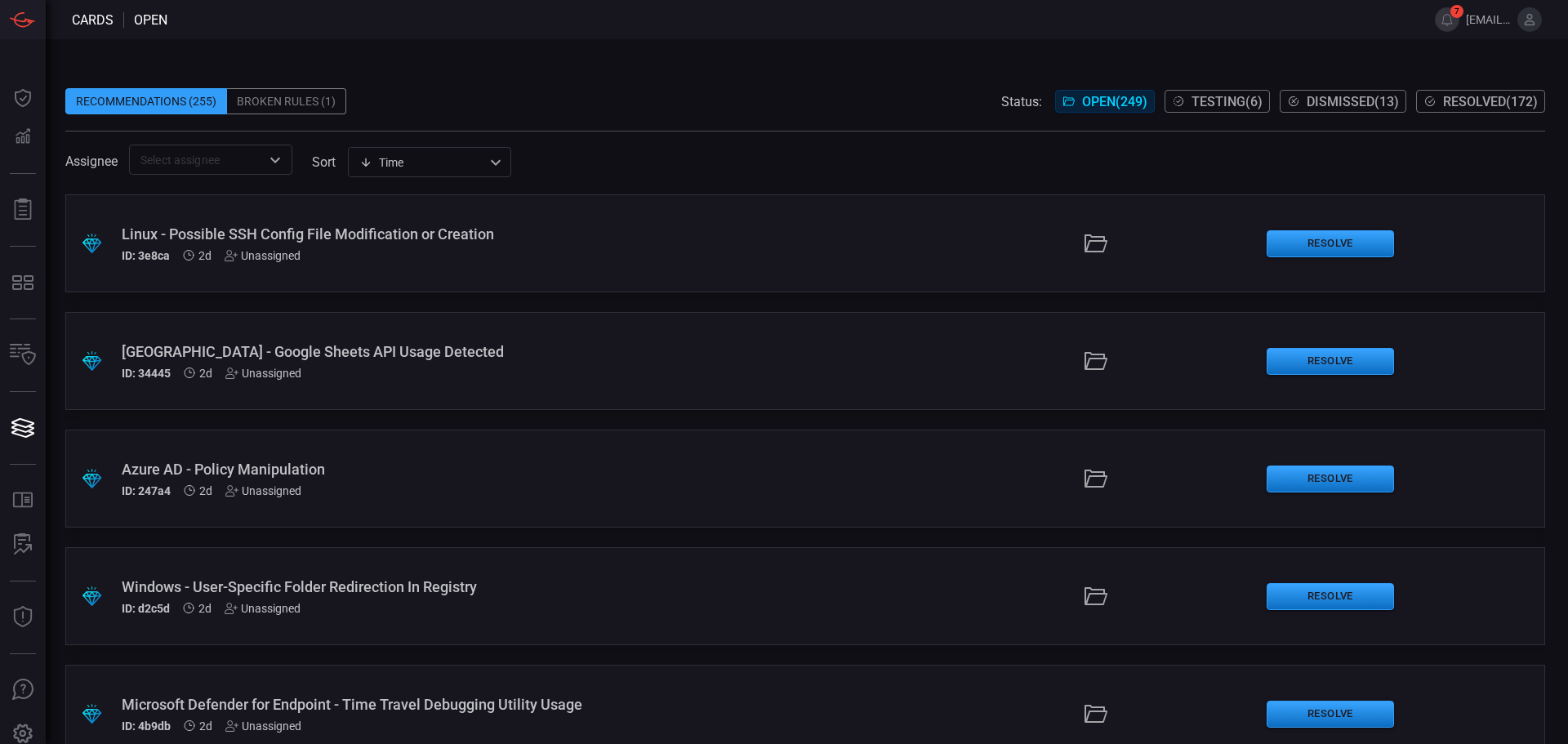
click at [266, 99] on div "Broken Rules (1)" at bounding box center [286, 102] width 119 height 26
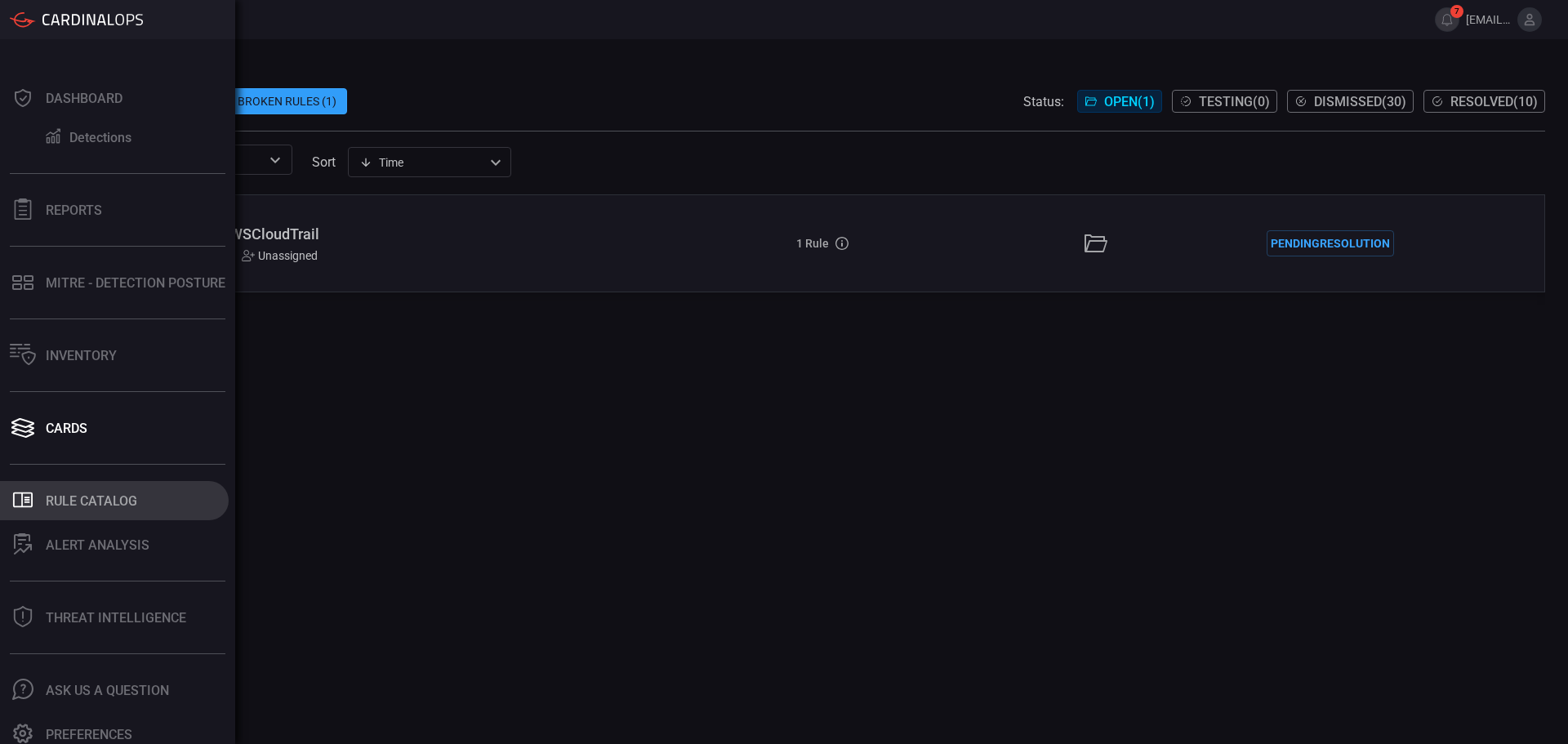
click at [42, 484] on button ".st0_rule_catalog_icon{fill: currentColor;} Rule Catalog" at bounding box center [114, 501] width 228 height 39
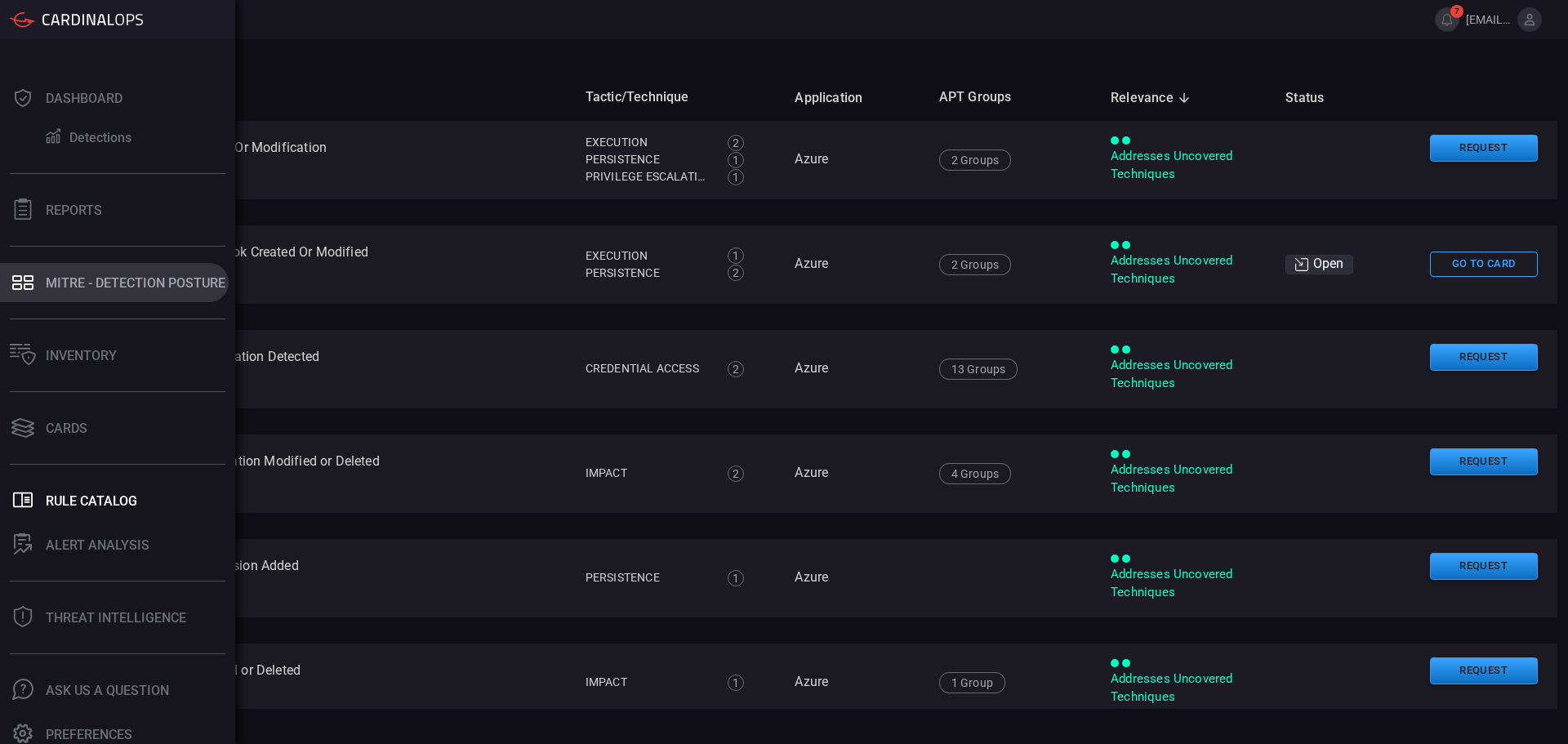
click at [139, 281] on div "MITRE - Detection Posture" at bounding box center [136, 283] width 180 height 16
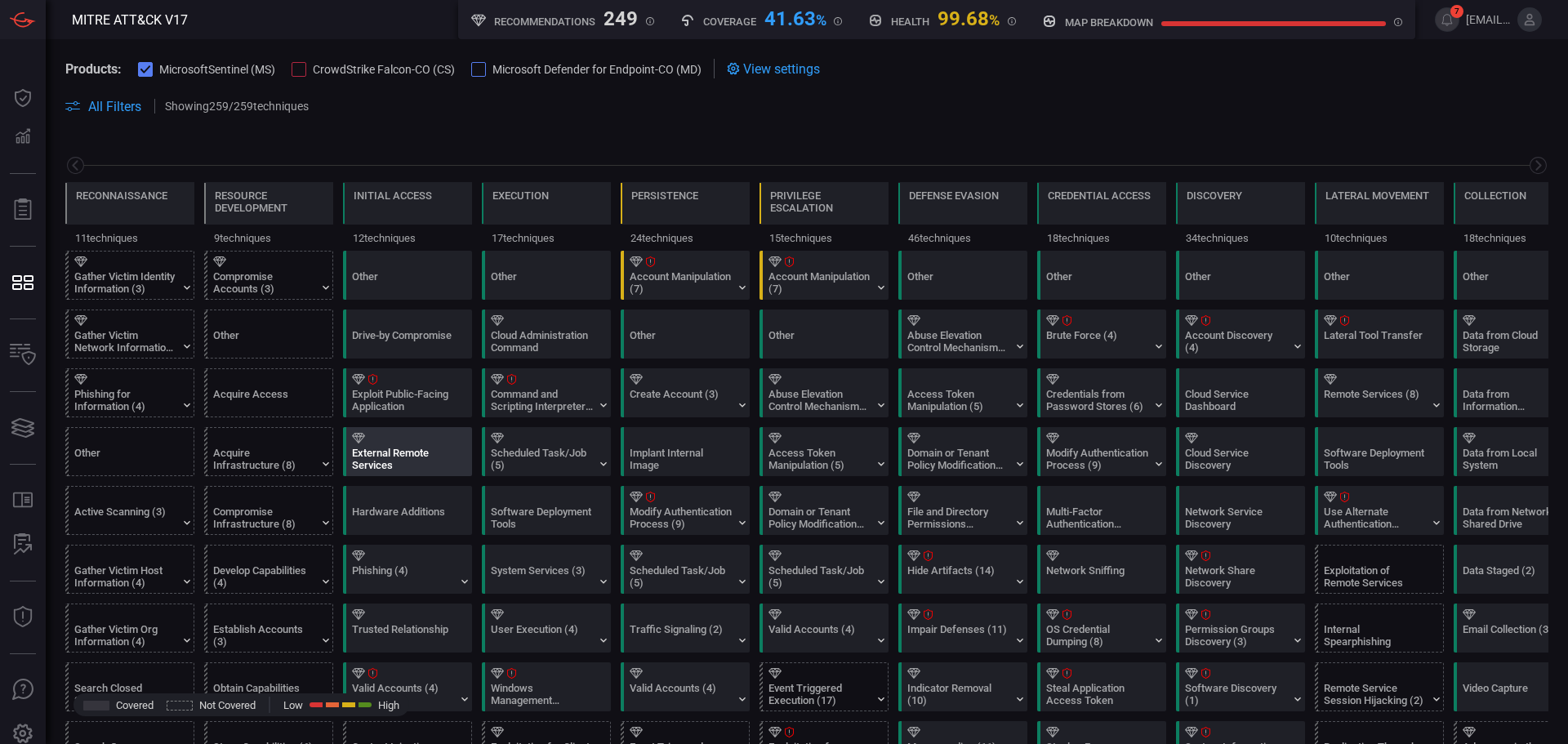
scroll to position [0, 214]
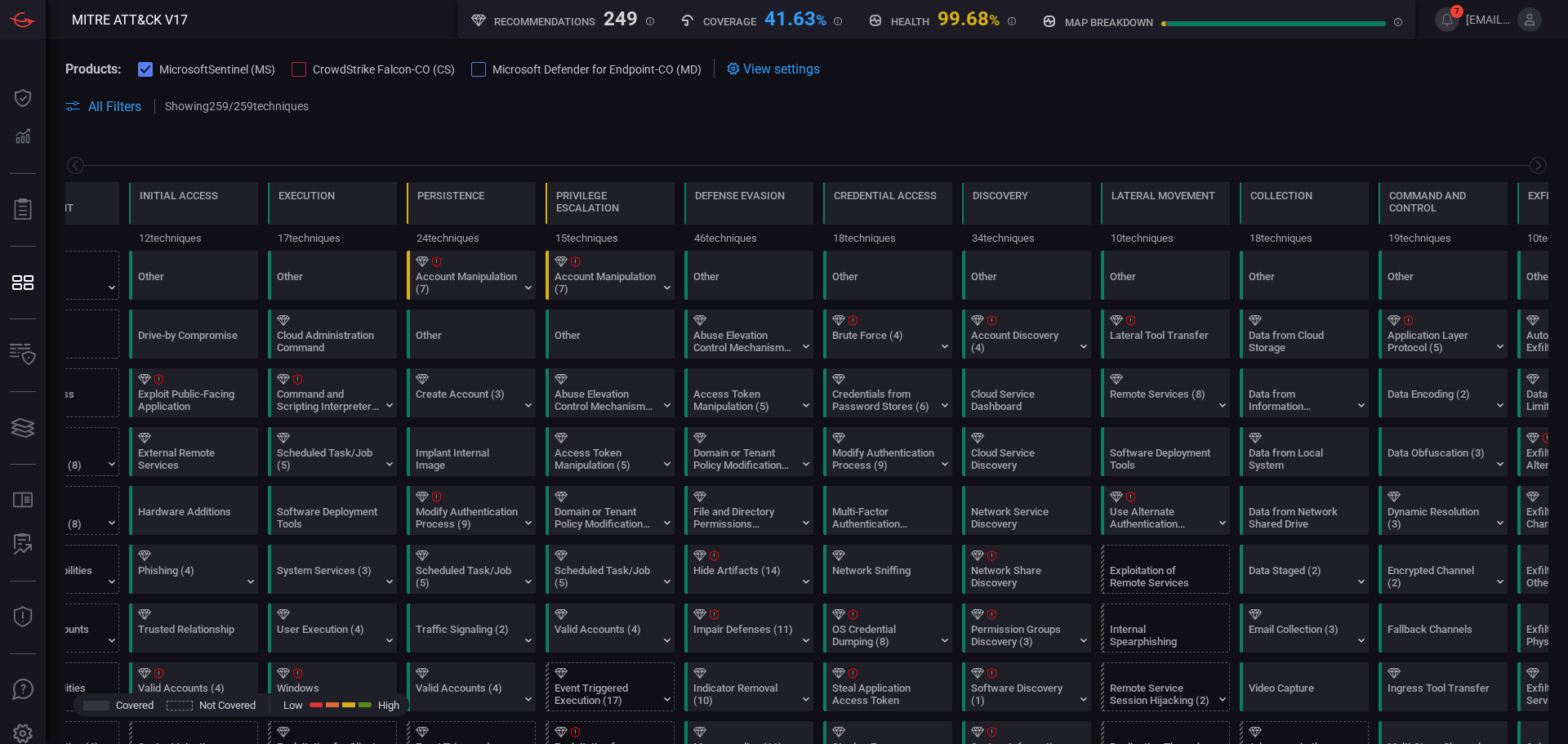
click at [337, 70] on span "CrowdStrike Falcon-CO (CS)" at bounding box center [384, 69] width 142 height 13
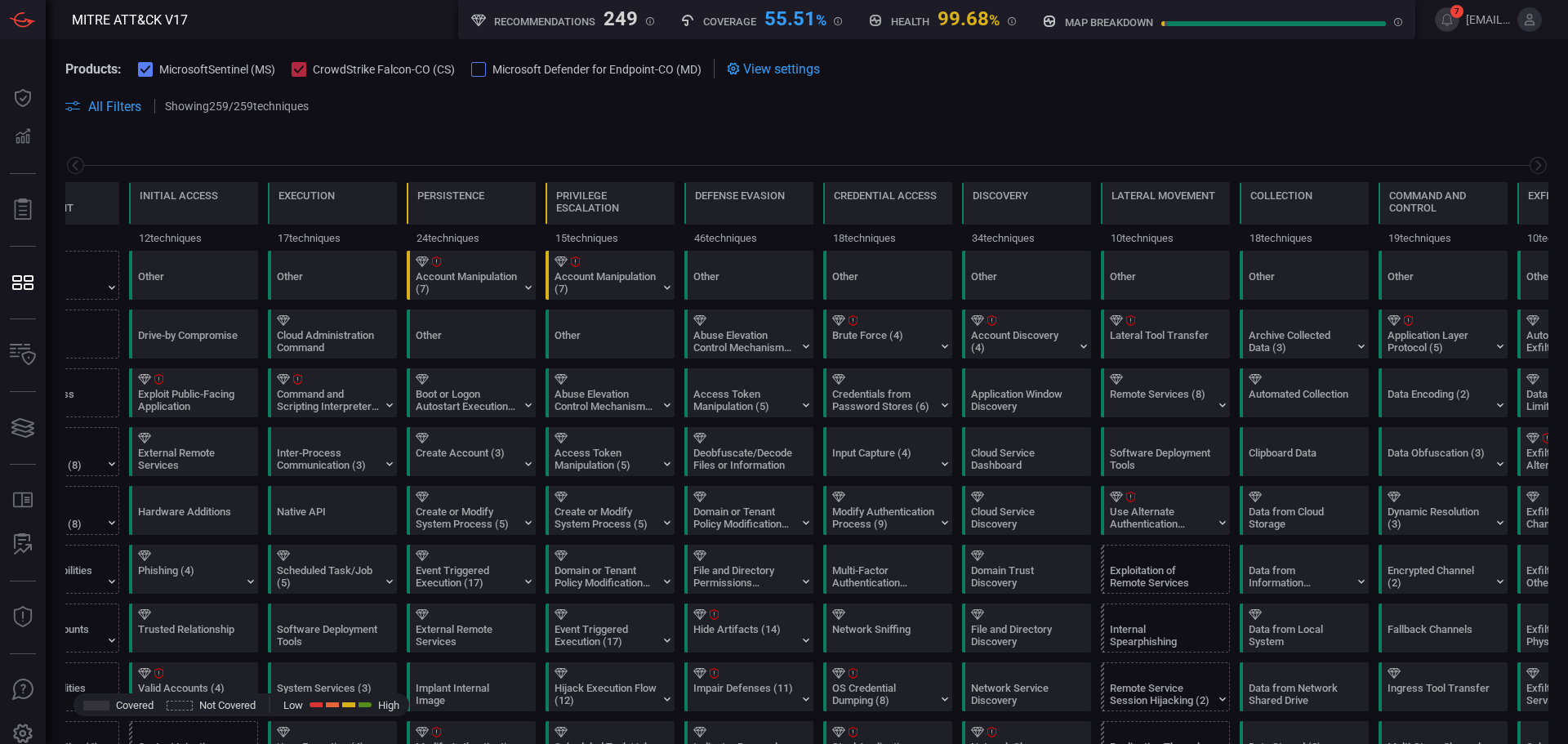
click at [171, 71] on span "MicrosoftSentinel (MS)" at bounding box center [216, 69] width 116 height 13
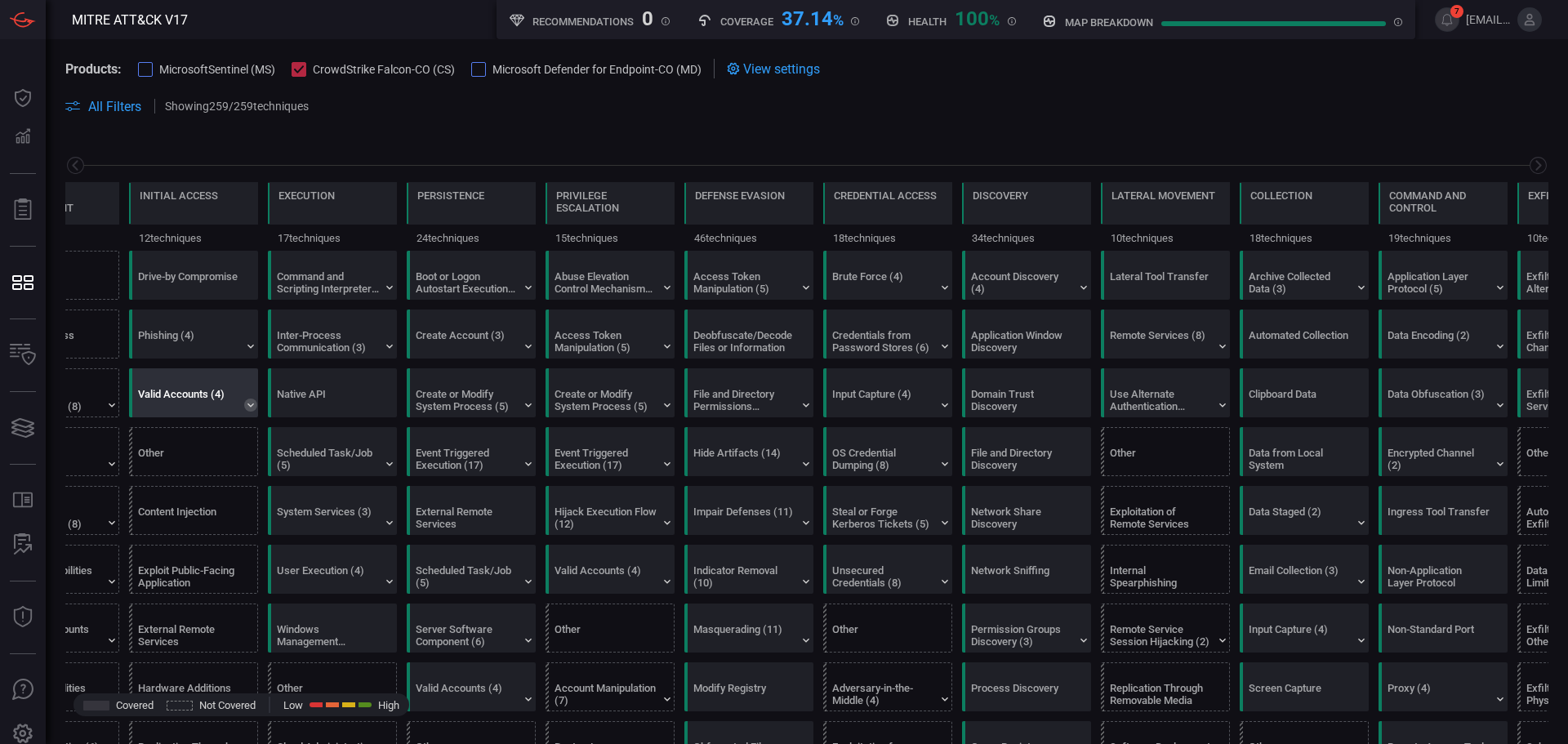
click at [250, 409] on icon at bounding box center [250, 405] width 13 height 13
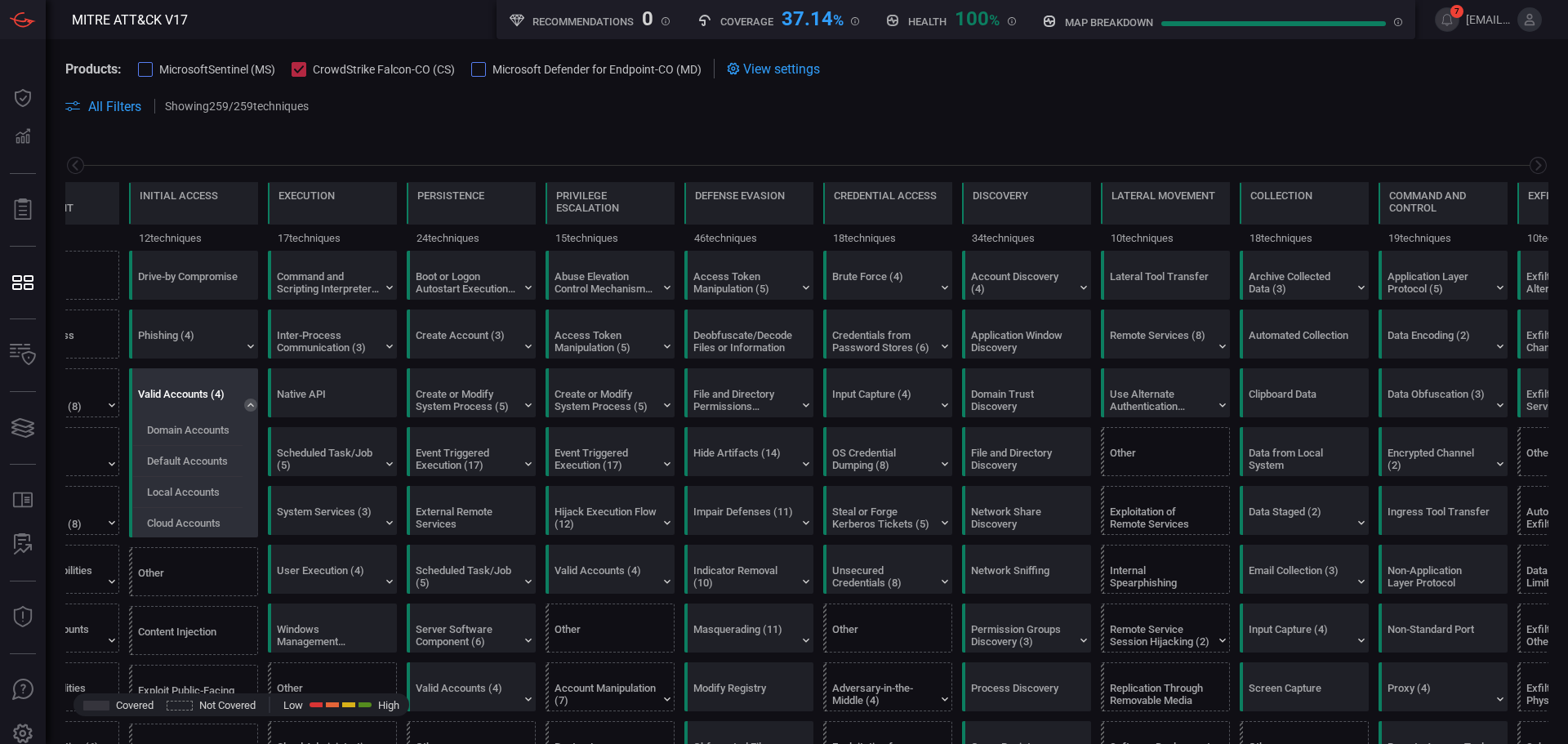
click at [190, 389] on div "Valid Accounts (4)" at bounding box center [189, 401] width 103 height 24
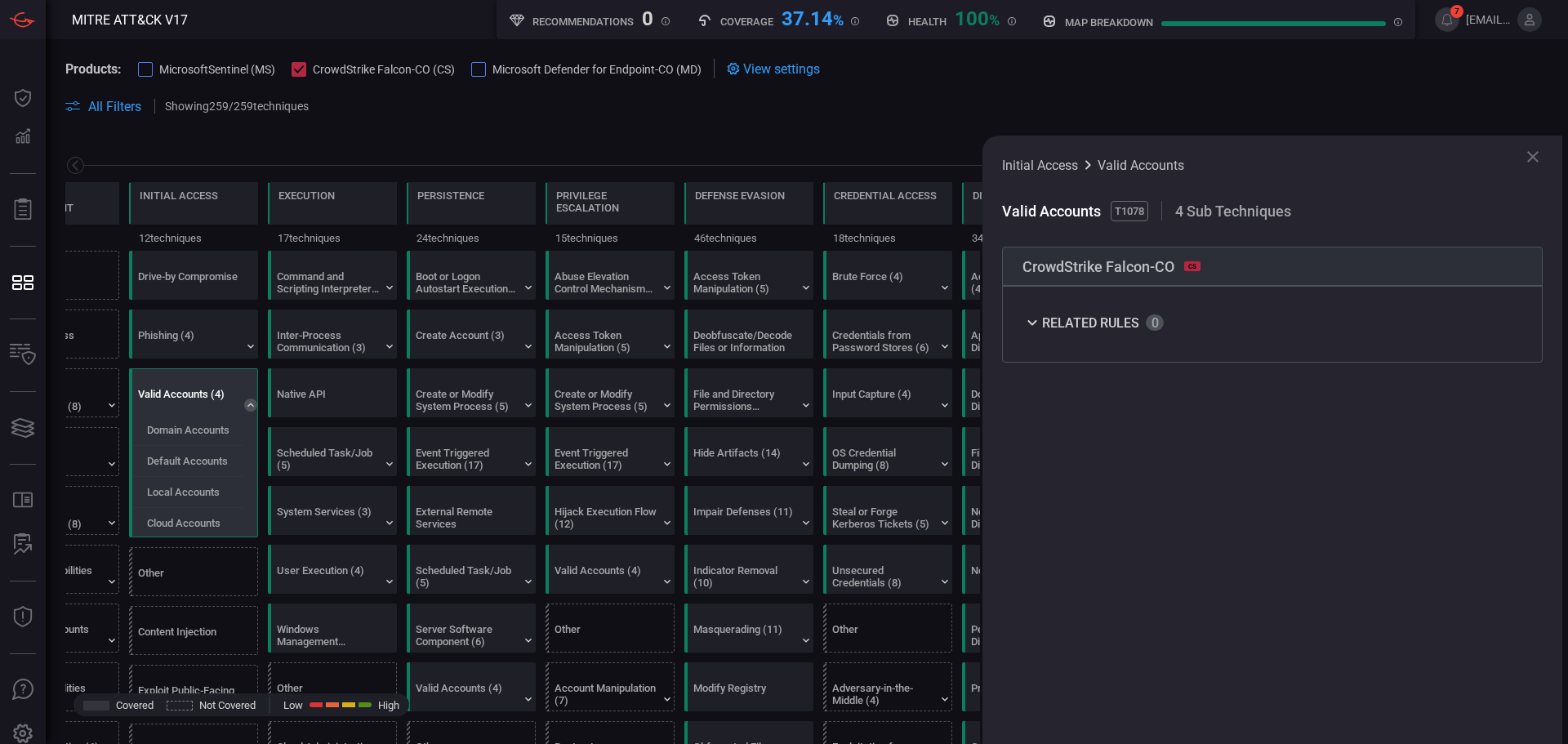
click at [1014, 321] on div "Related Rules" at bounding box center [1272, 324] width 540 height 76
click at [1042, 322] on div "Related Rules" at bounding box center [1093, 322] width 142 height 20
click at [1029, 325] on icon at bounding box center [1032, 322] width 20 height 20
drag, startPoint x: 1260, startPoint y: 416, endPoint x: 1247, endPoint y: 421, distance: 13.9
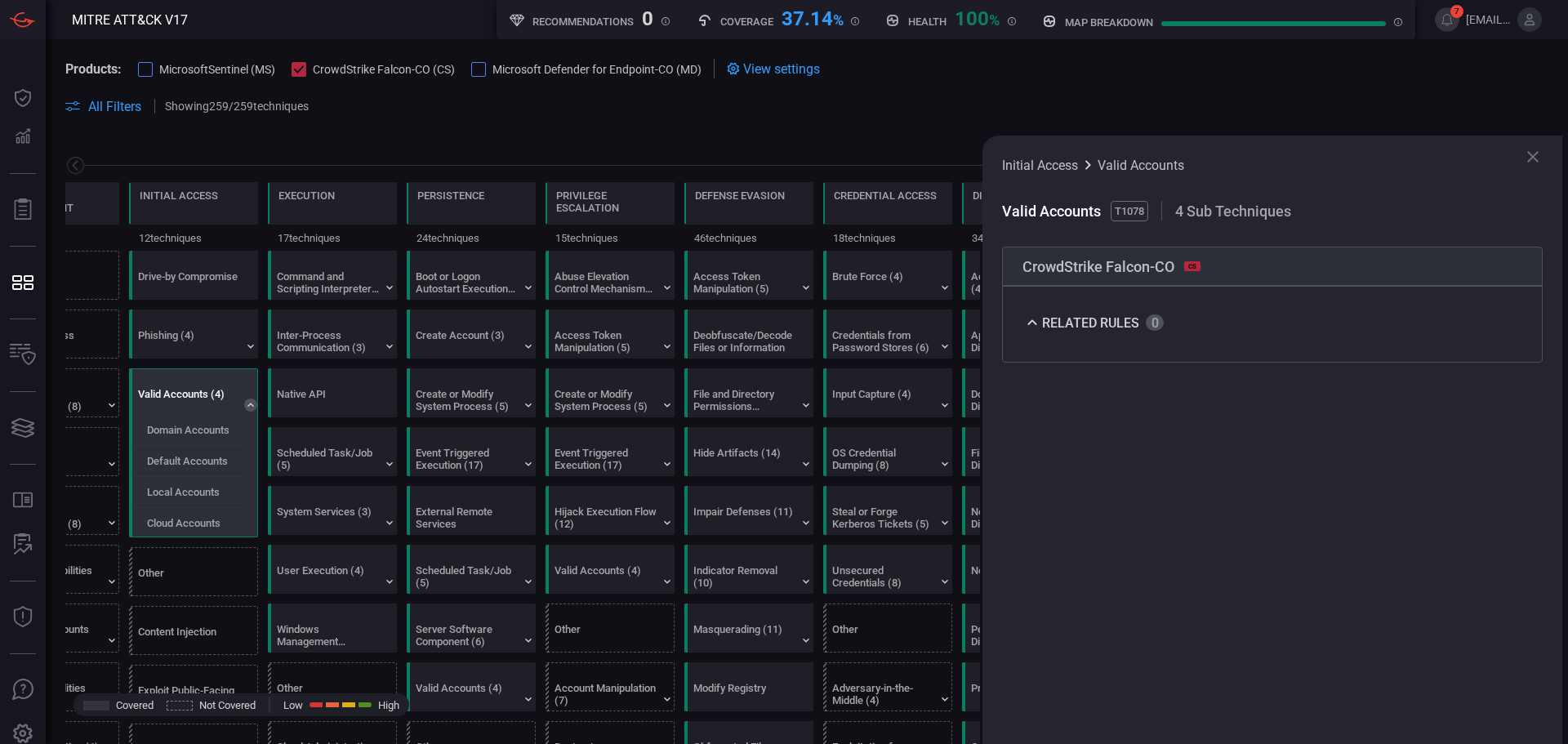
click at [1260, 422] on div "Initial Access Valid Accounts Valid Accounts T1078 4 Sub Techniques CrowdStrike…" at bounding box center [1272, 440] width 579 height 608
click at [1145, 339] on div "Related Rules" at bounding box center [1272, 324] width 540 height 76
click at [1153, 320] on div "Related Rules" at bounding box center [1093, 322] width 142 height 20
click at [1532, 154] on icon at bounding box center [1532, 156] width 20 height 20
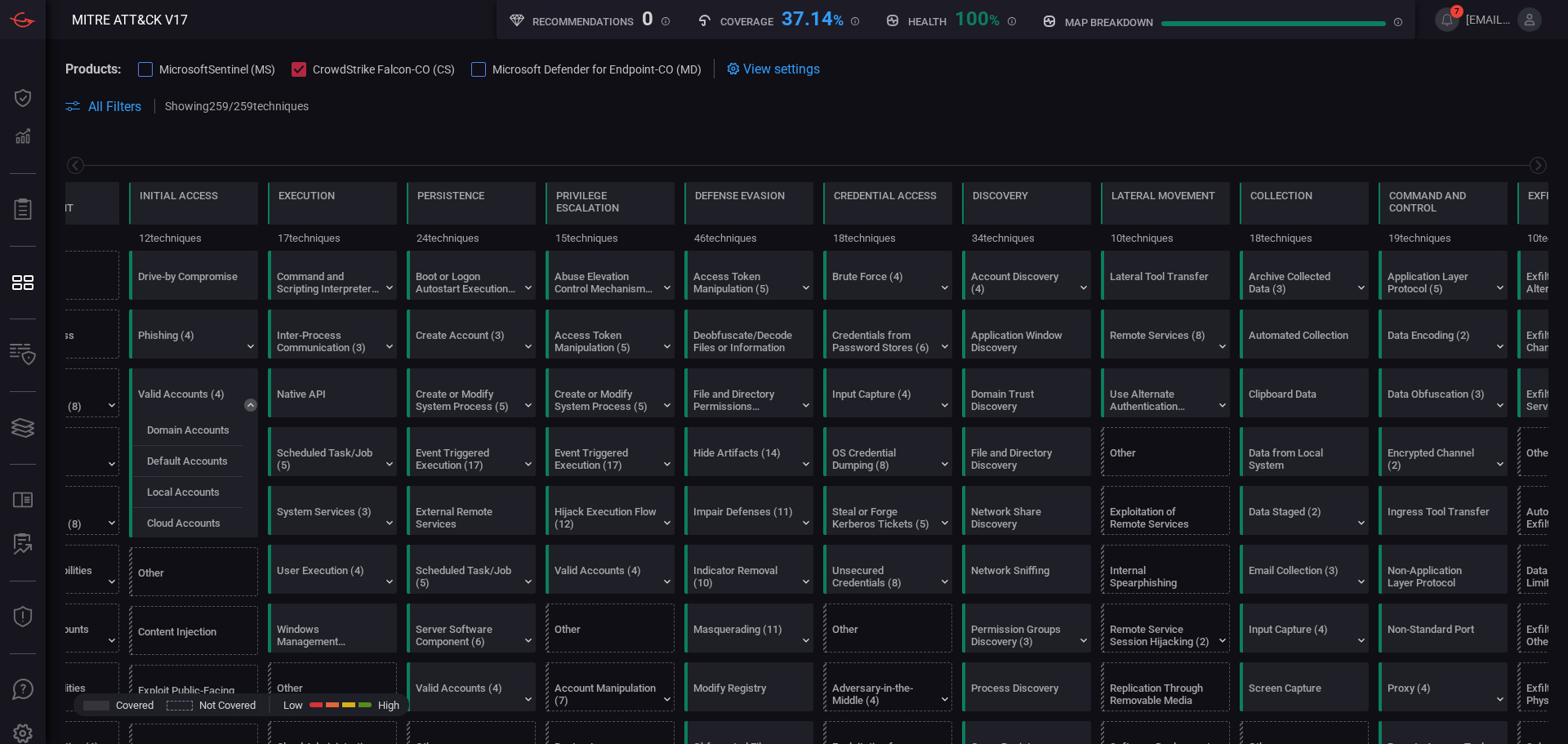
click at [381, 68] on span "CrowdStrike Falcon-CO (CS)" at bounding box center [384, 69] width 142 height 13
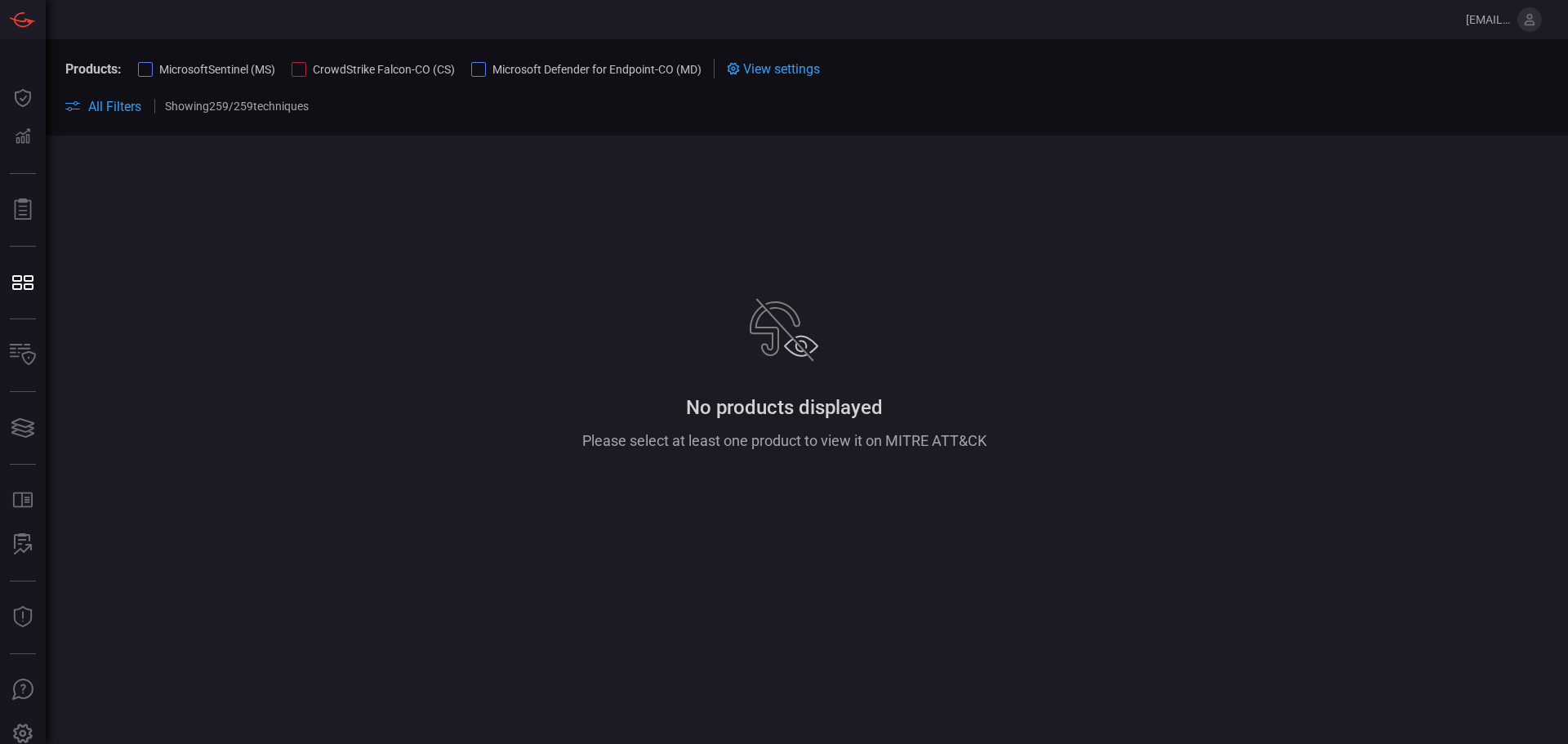
click at [261, 61] on button "MicrosoftSentinel (MS)" at bounding box center [207, 69] width 137 height 17
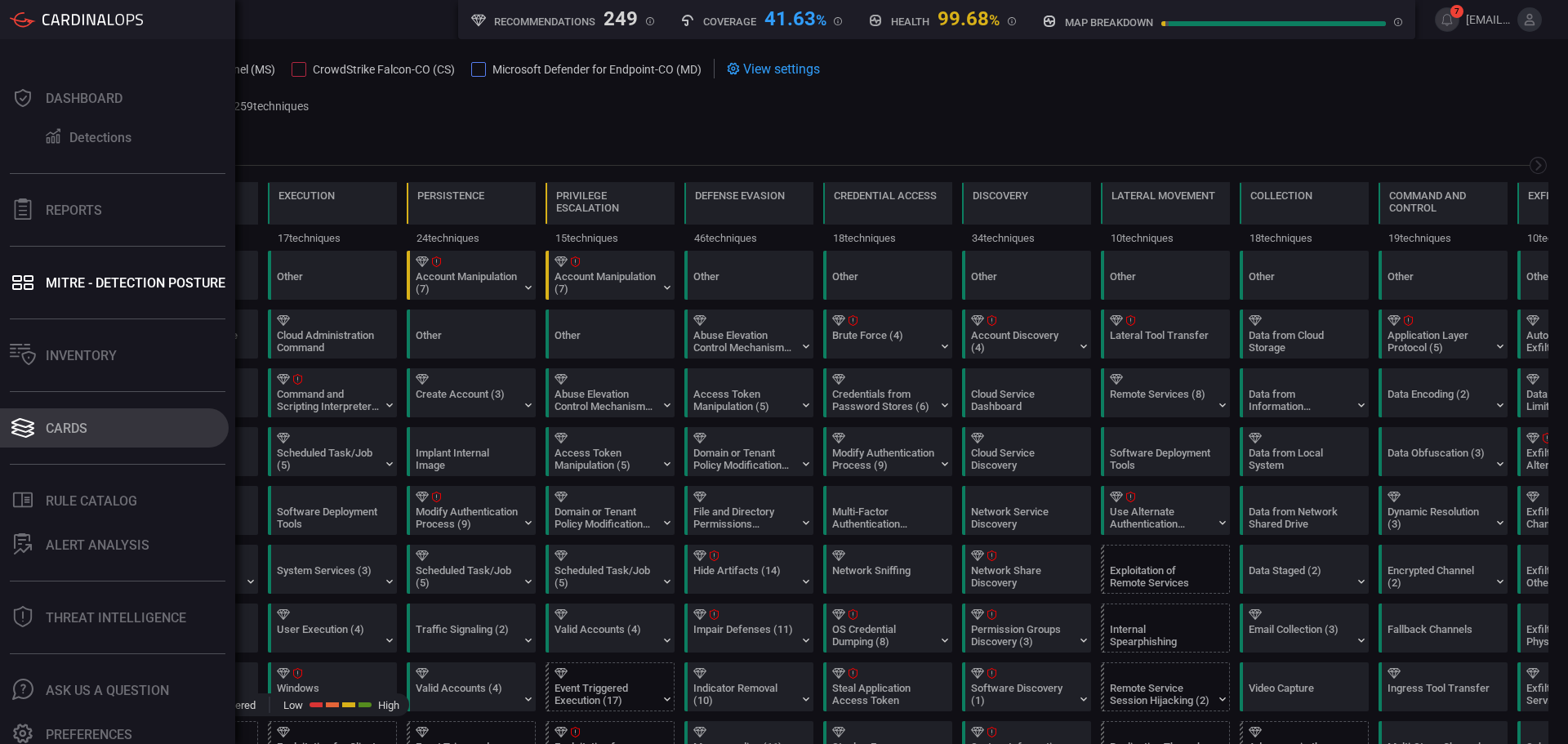
click at [83, 426] on div "Cards" at bounding box center [67, 428] width 42 height 16
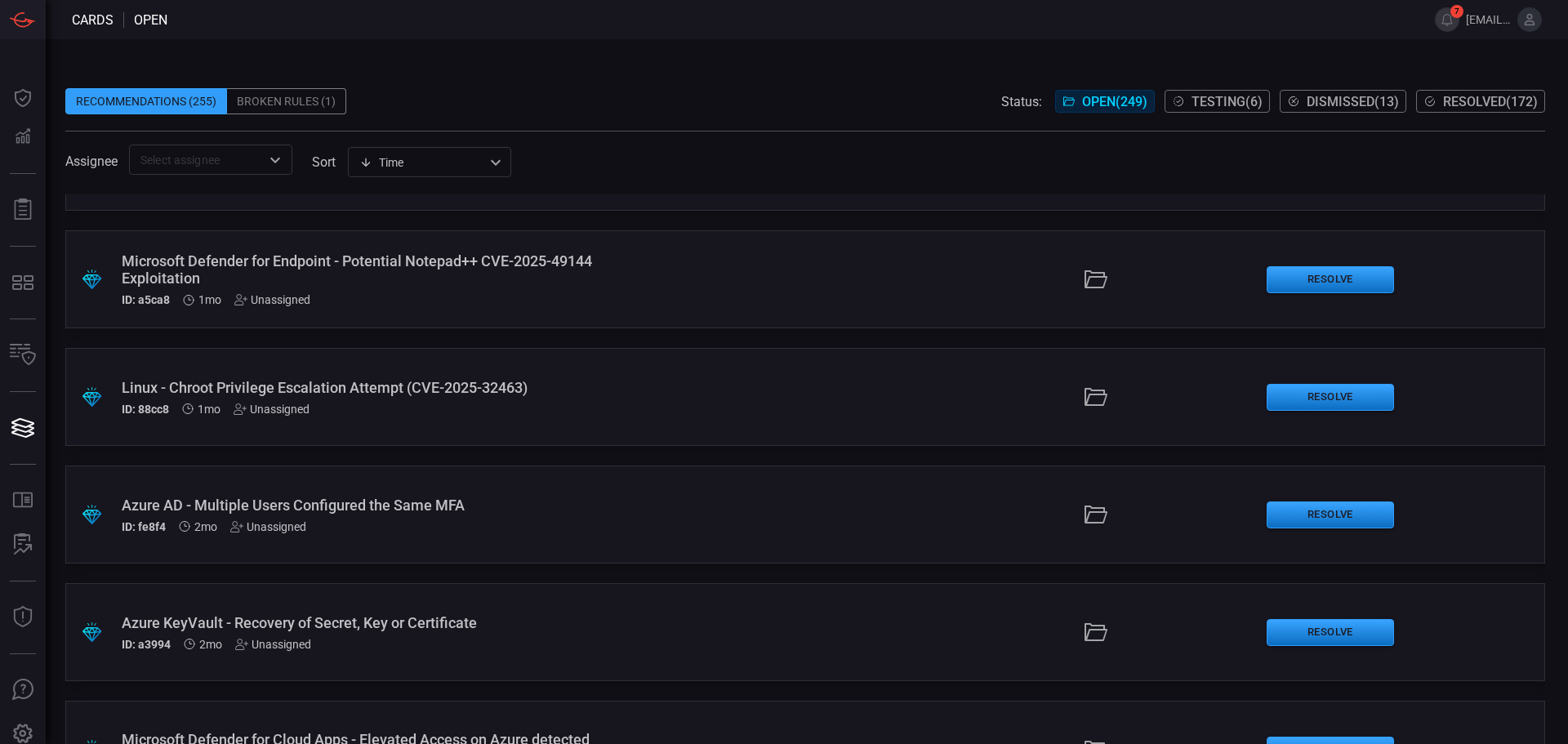
scroll to position [4167, 0]
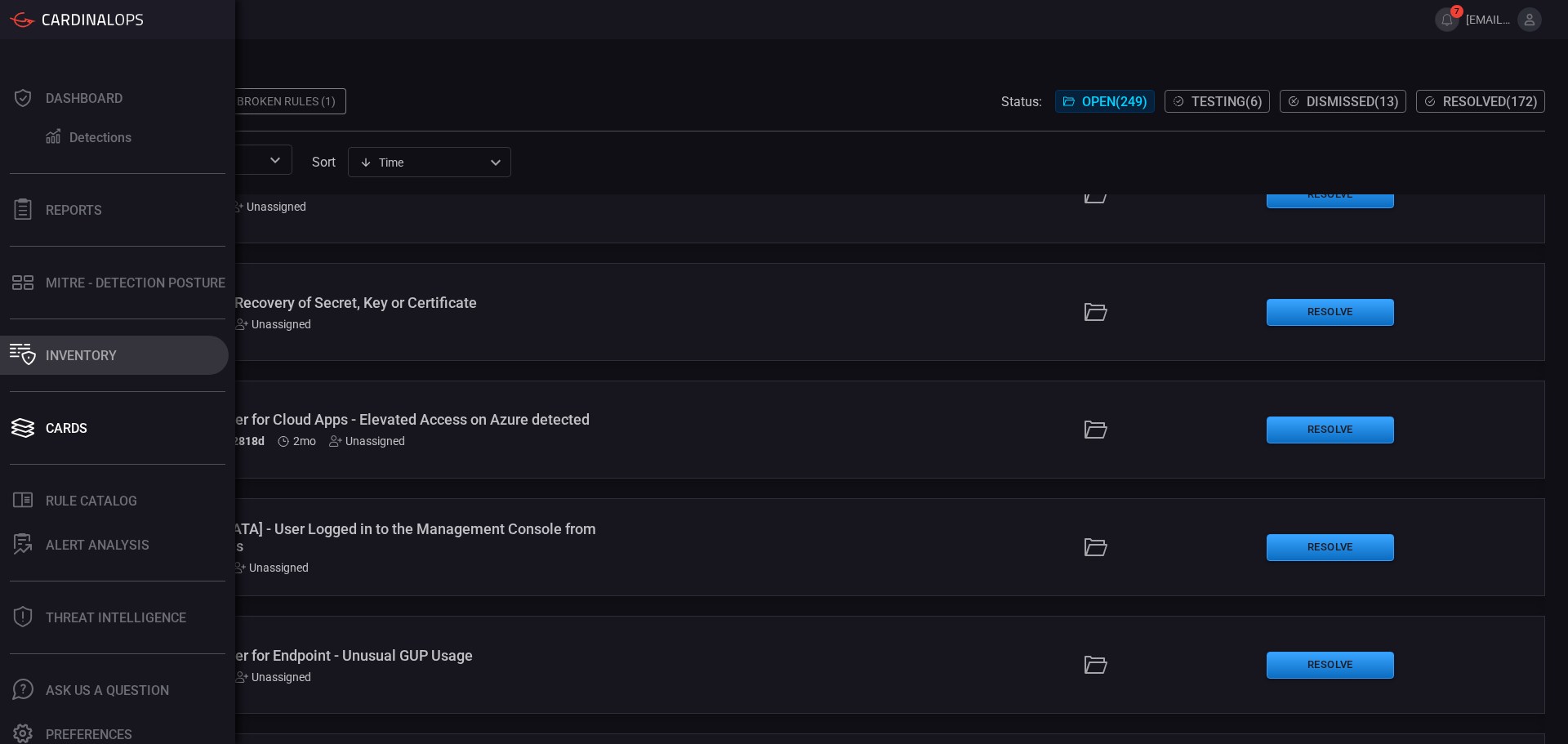
click at [89, 355] on div "Inventory" at bounding box center [82, 355] width 71 height 16
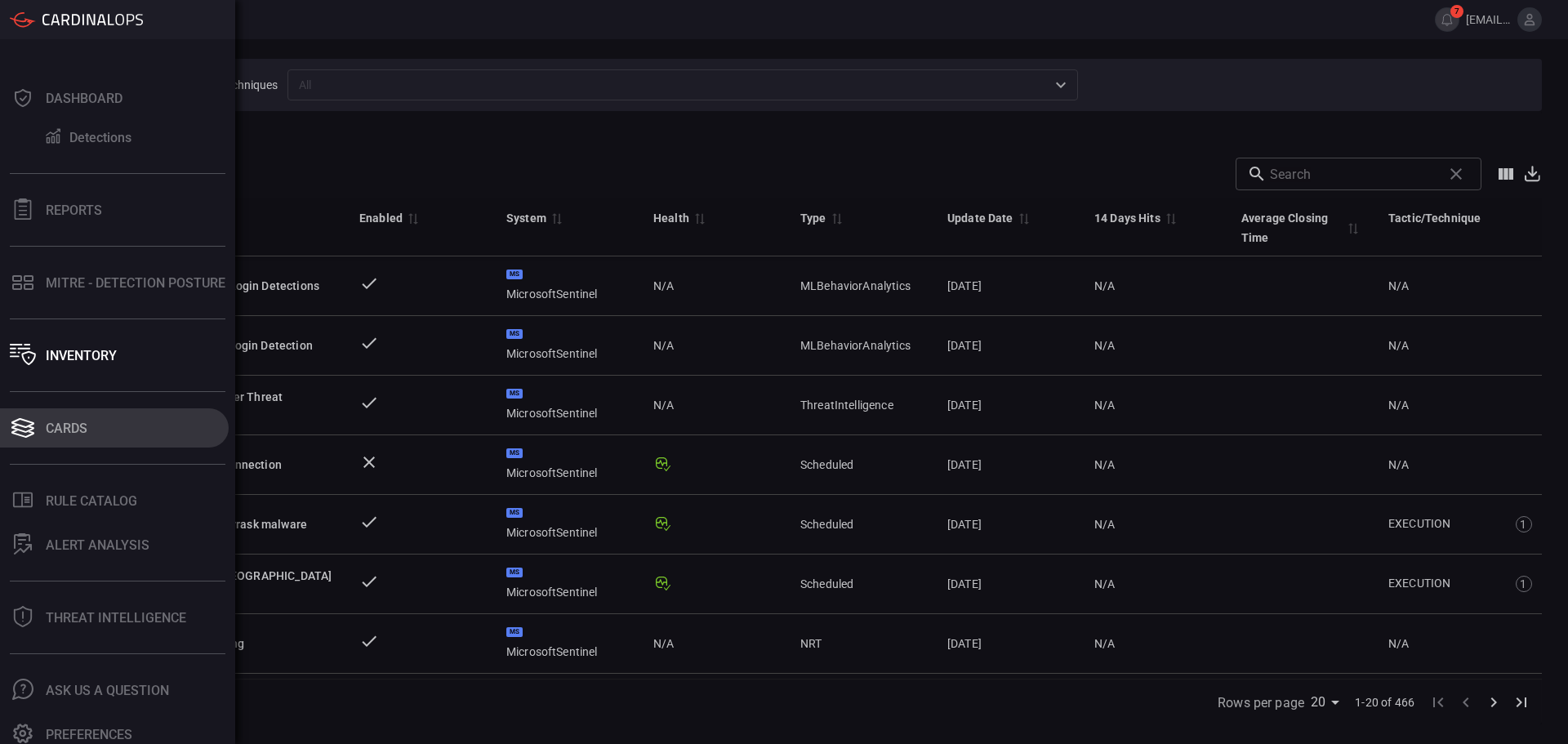
click at [27, 428] on icon at bounding box center [23, 422] width 23 height 10
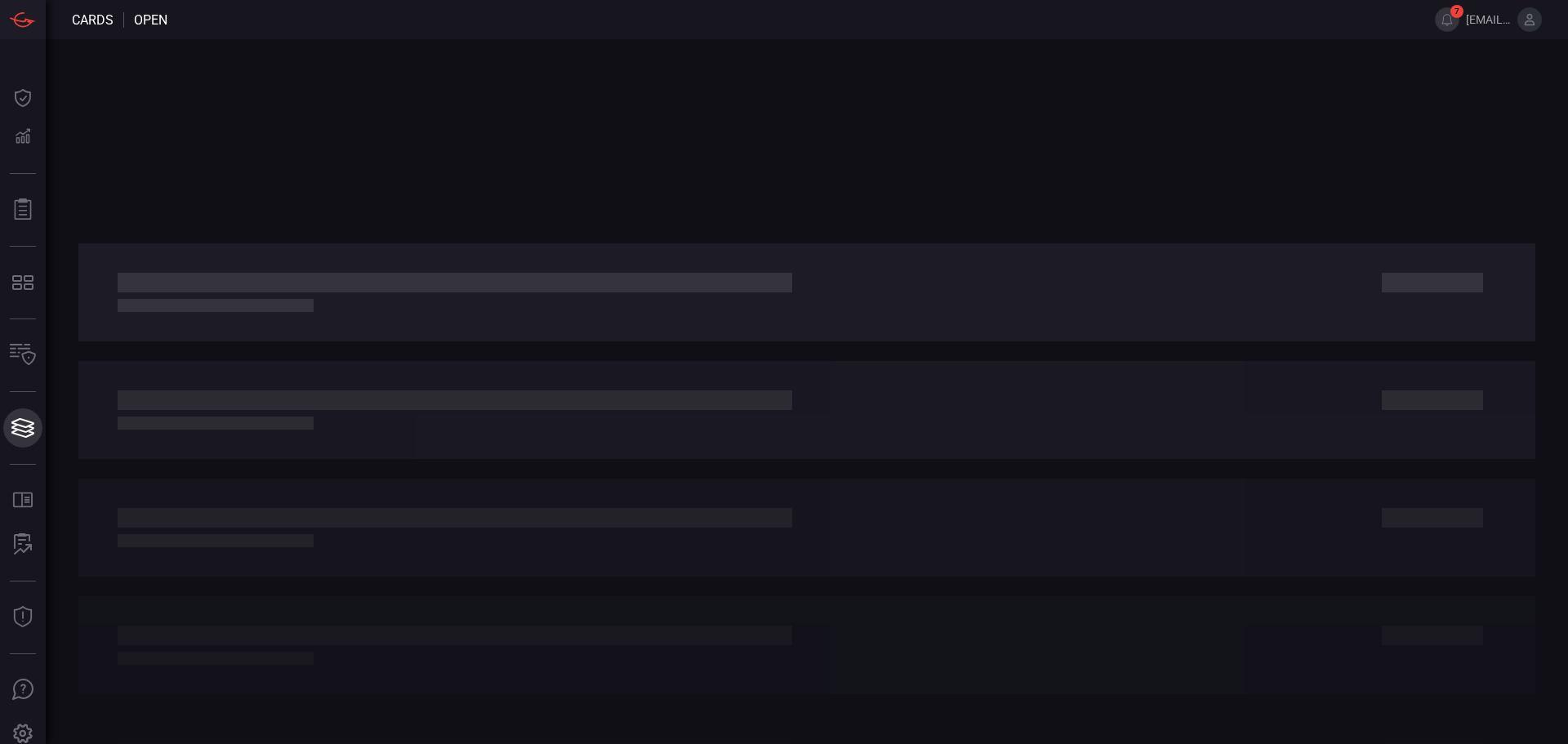
click at [27, 428] on icon at bounding box center [23, 422] width 23 height 10
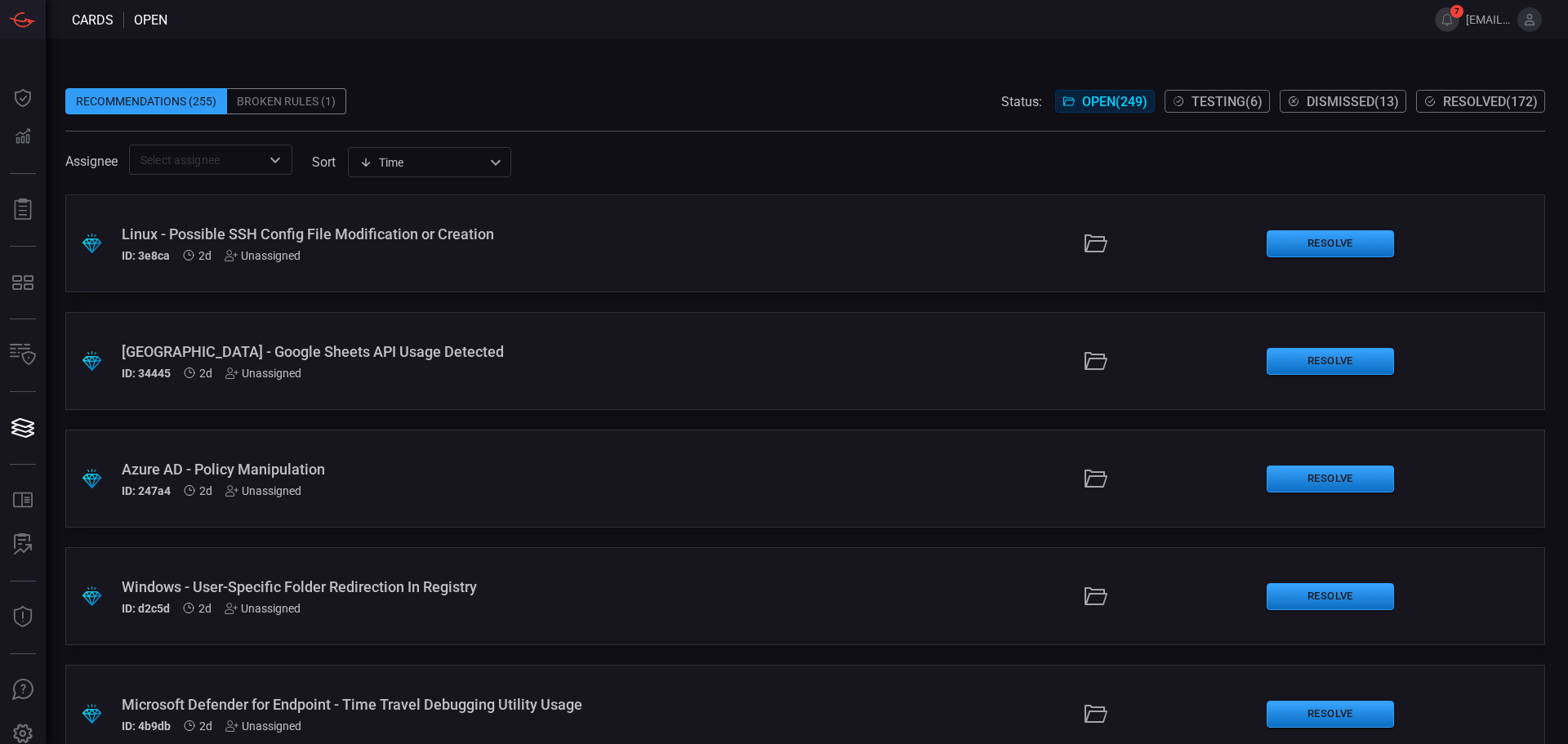
click at [555, 77] on span at bounding box center [804, 76] width 1479 height 24
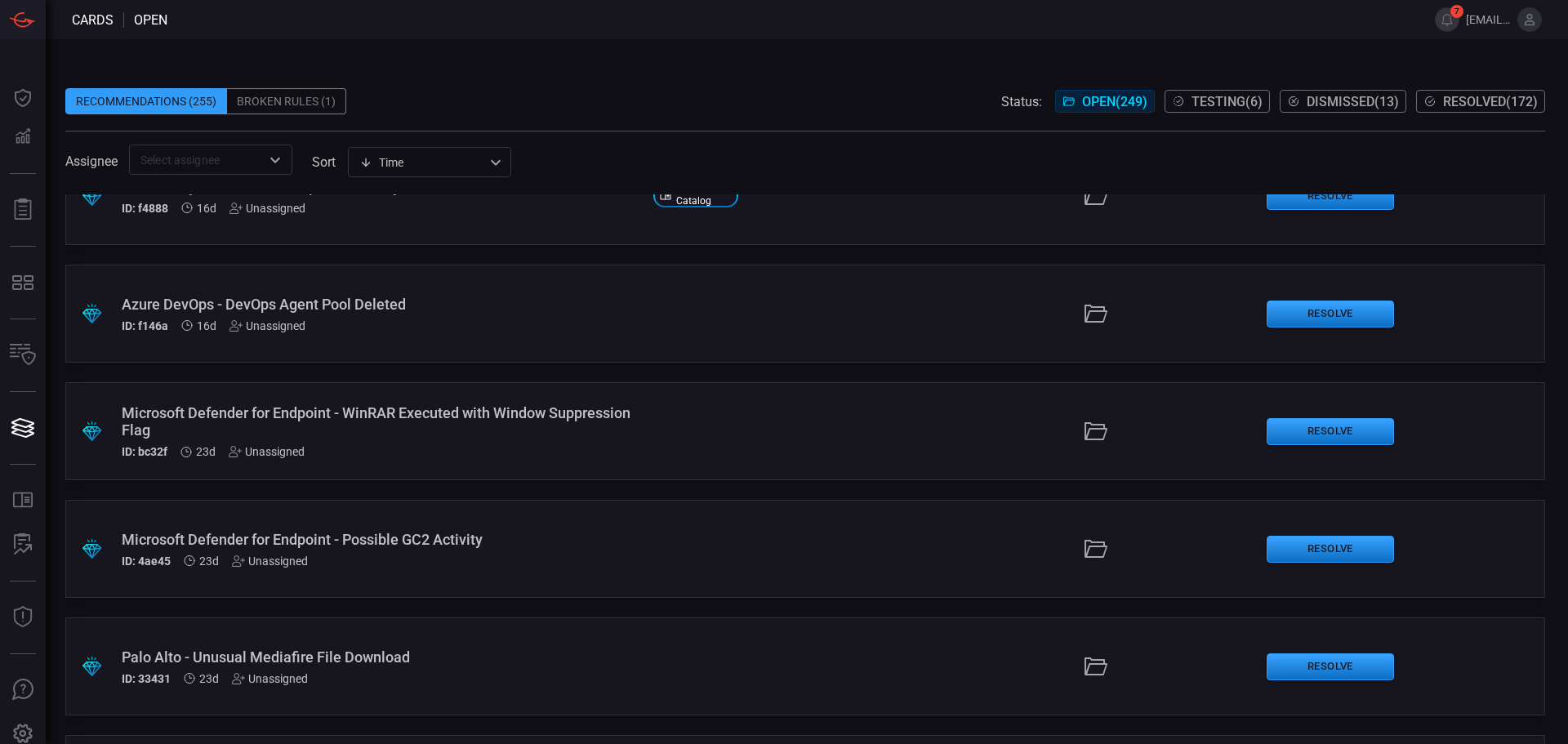
scroll to position [1797, 0]
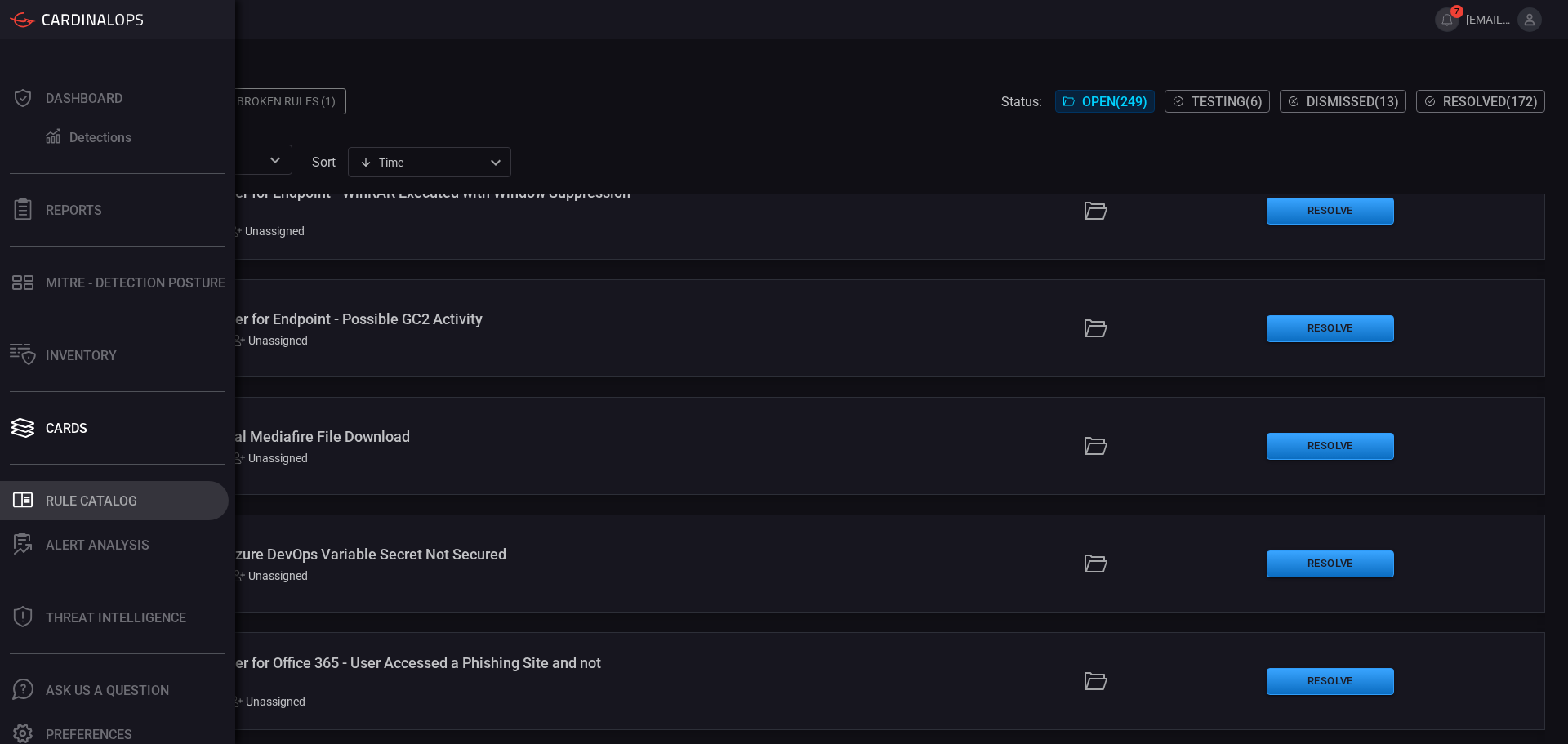
click at [117, 502] on div "Rule Catalog" at bounding box center [91, 502] width 91 height 16
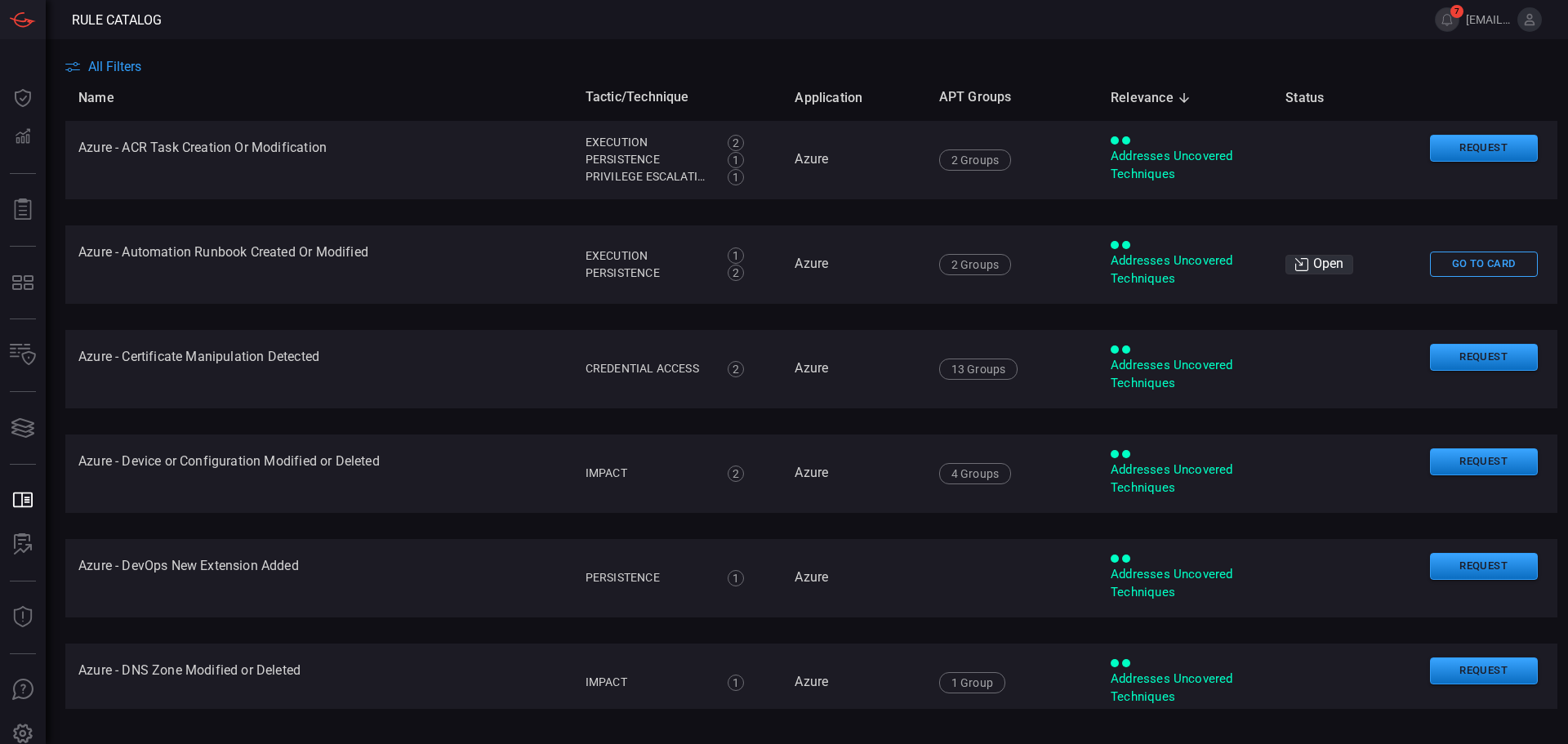
click at [408, 59] on div "All Filters" at bounding box center [817, 67] width 1503 height 16
click at [131, 75] on th "Name" at bounding box center [319, 98] width 507 height 47
click at [120, 64] on span "All Filters" at bounding box center [115, 67] width 53 height 16
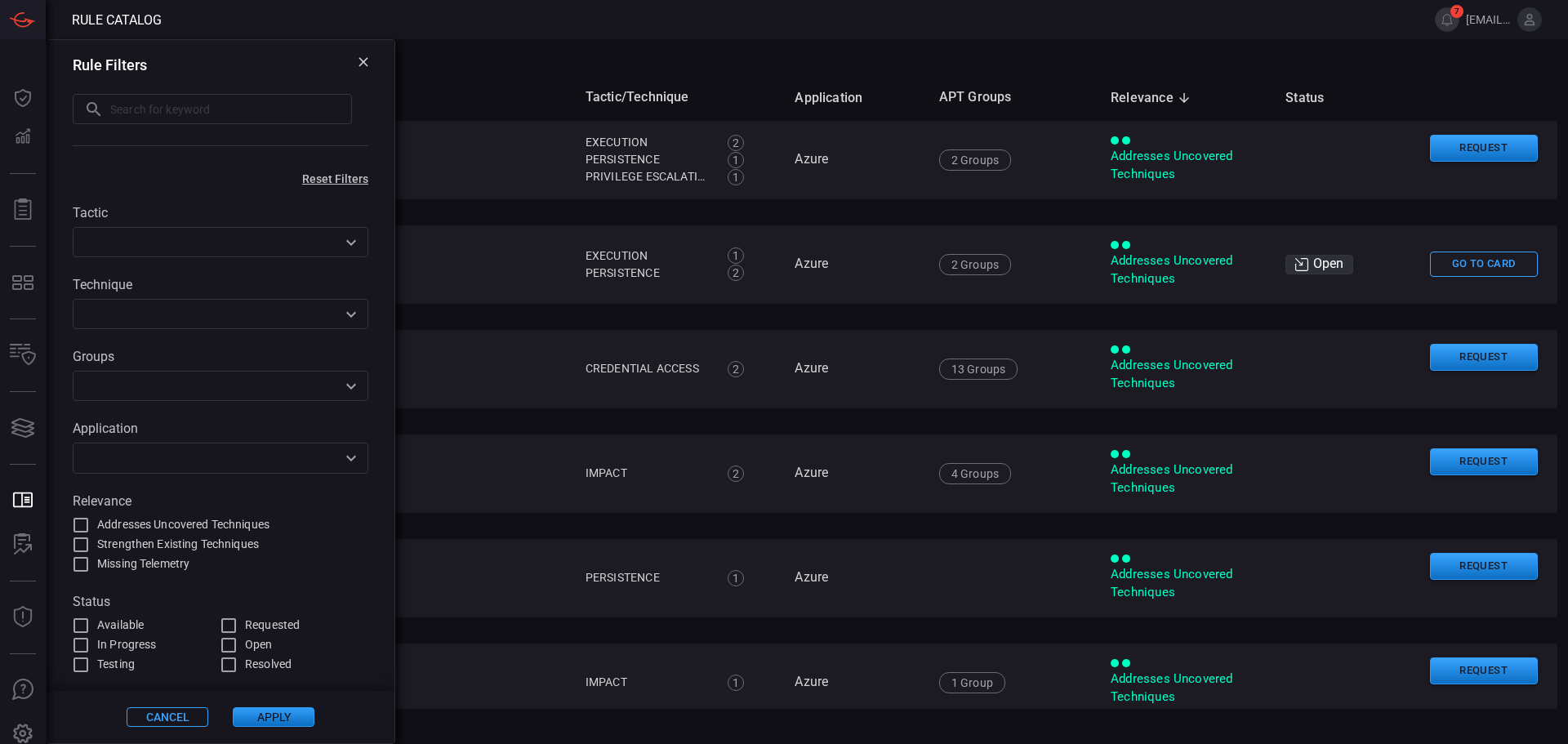
click at [140, 461] on input "text" at bounding box center [207, 458] width 259 height 21
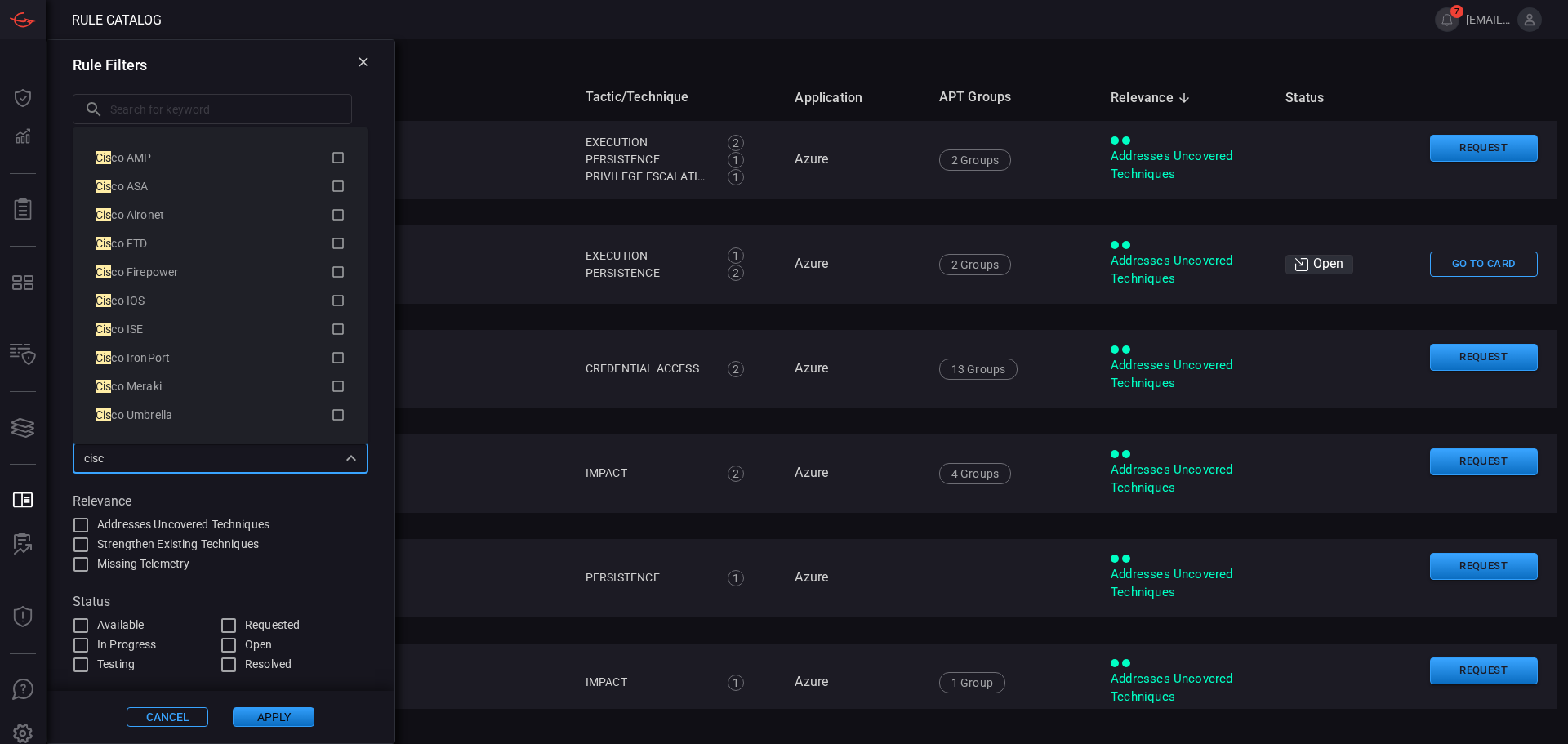
type input "cisco"
click at [318, 325] on div "Cisco ISE" at bounding box center [213, 329] width 235 height 17
click at [271, 719] on button "Apply" at bounding box center [274, 717] width 82 height 20
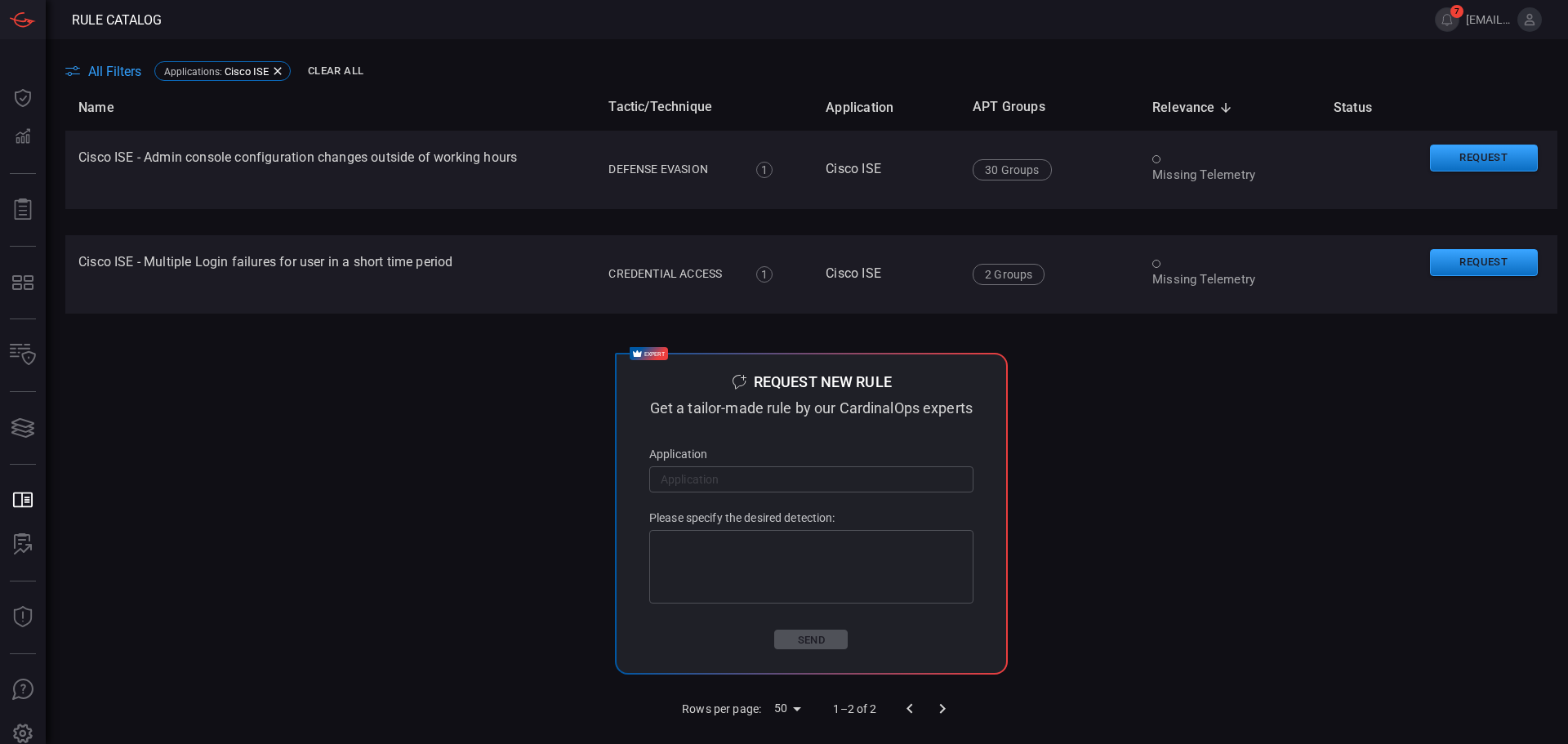
click at [362, 528] on td "expert Request new rule Get a tailor-made rule by our CardinalOps experts Appli…" at bounding box center [810, 514] width 1492 height 348
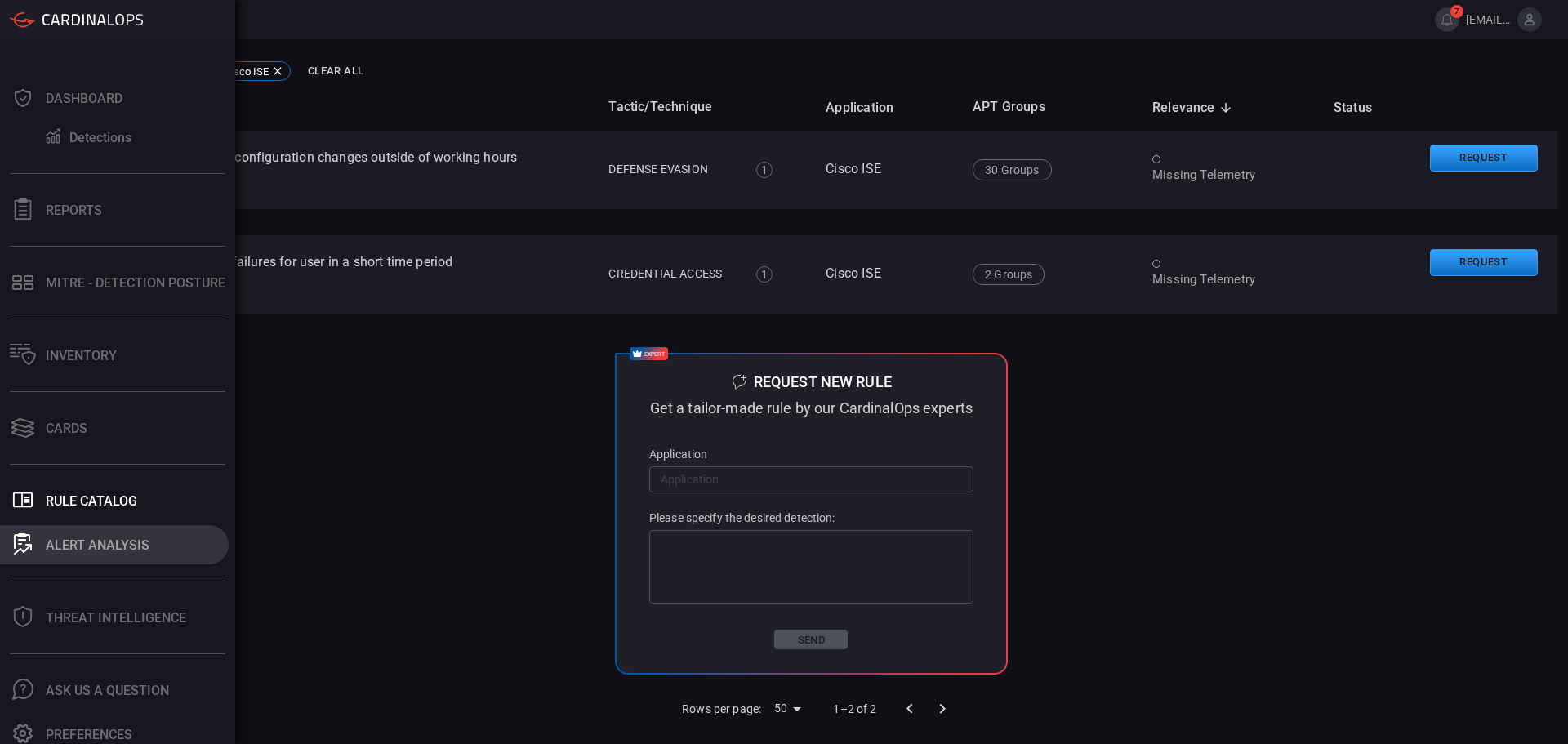
click at [59, 538] on div "ALERT ANALYSIS" at bounding box center [97, 546] width 103 height 16
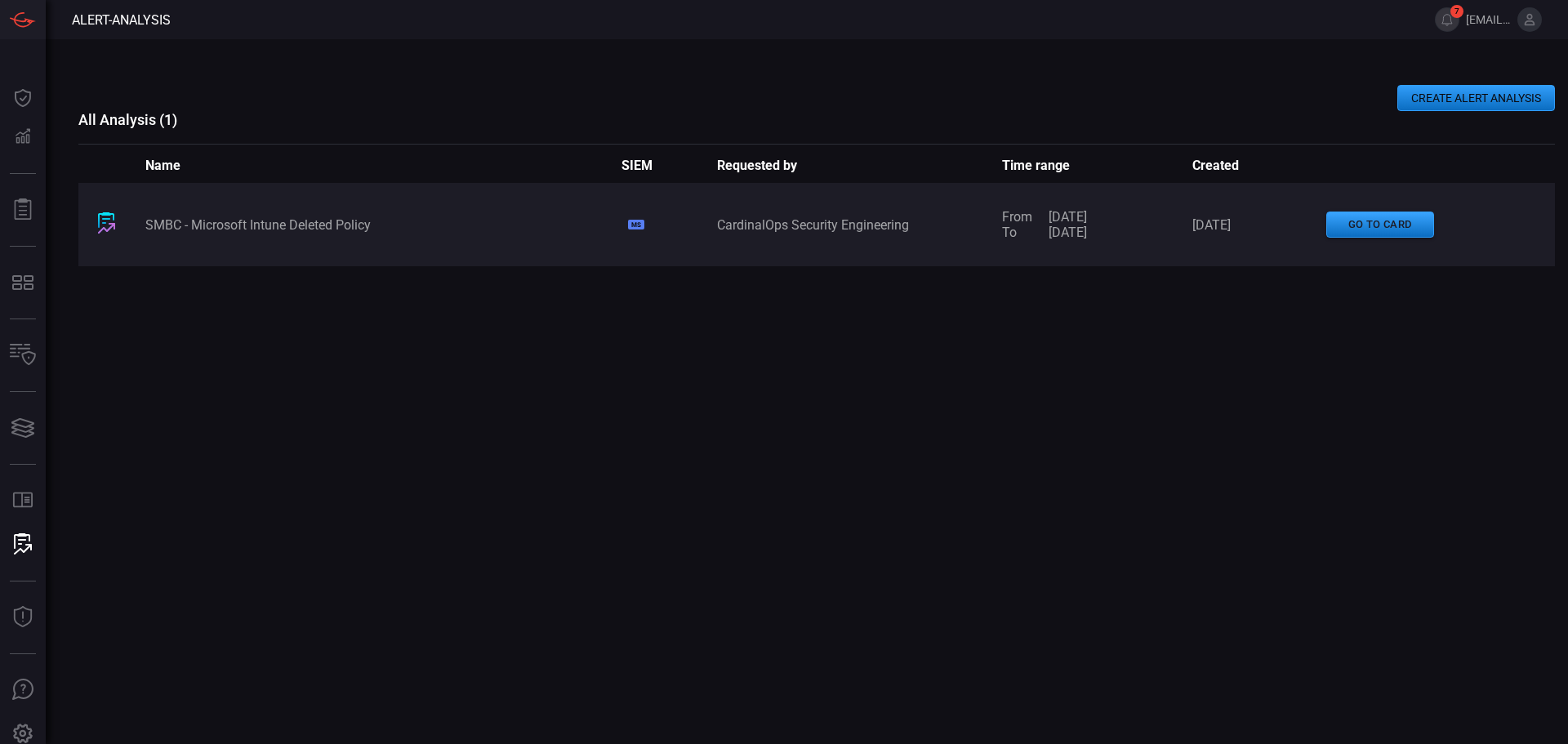
drag, startPoint x: 361, startPoint y: 227, endPoint x: 321, endPoint y: 292, distance: 76.3
click at [321, 292] on div "SMBC - Microsoft Intune Deleted Policy MS CardinalOps Security Engineering From…" at bounding box center [817, 408] width 1477 height 448
click at [303, 234] on div "SMBC - Microsoft Intune Deleted Policy MS CardinalOps Security Engineering From…" at bounding box center [817, 225] width 1477 height 83
click at [299, 263] on div "SMBC - Microsoft Intune Deleted Policy MS CardinalOps Security Engineering From…" at bounding box center [817, 225] width 1477 height 83
click at [450, 340] on div "SMBC - Microsoft Intune Deleted Policy MS CardinalOps Security Engineering From…" at bounding box center [817, 408] width 1477 height 448
